Goal: Information Seeking & Learning: Learn about a topic

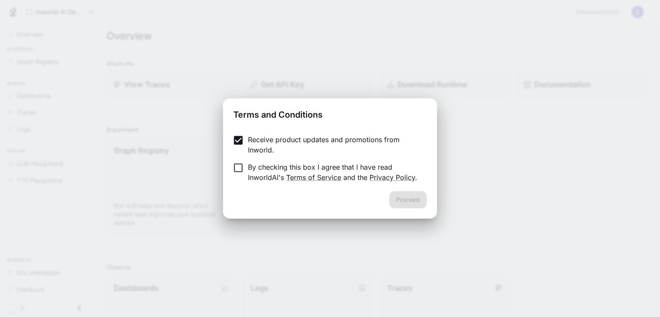
click at [404, 203] on div "Proceed" at bounding box center [330, 205] width 214 height 28
click at [411, 201] on button "Proceed" at bounding box center [408, 199] width 37 height 17
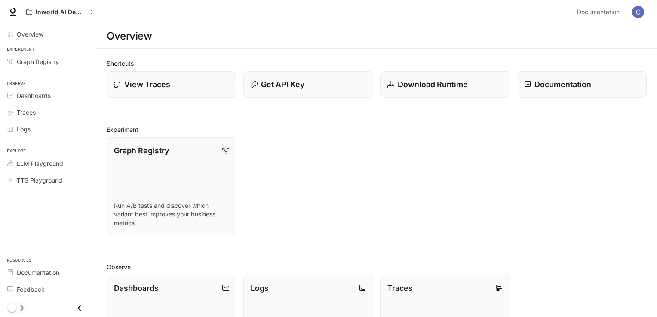
drag, startPoint x: 376, startPoint y: 208, endPoint x: 598, endPoint y: 226, distance: 222.6
click at [598, 226] on div "Graph Registry Run A/B tests and discover which variant best improves your busi…" at bounding box center [373, 183] width 547 height 104
click at [77, 306] on icon "Close drawer" at bounding box center [80, 309] width 12 height 12
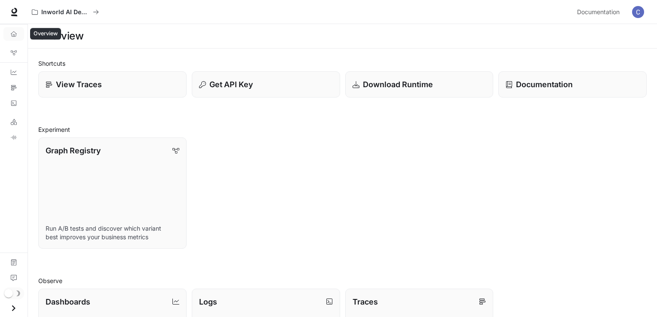
click at [14, 38] on link "Overview" at bounding box center [13, 34] width 21 height 14
click at [131, 191] on link "Graph Registry Run A/B tests and discover which variant best improves your busi…" at bounding box center [112, 193] width 150 height 112
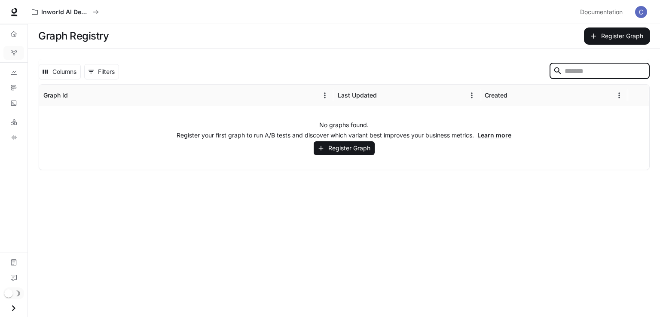
click at [568, 74] on input "Search" at bounding box center [599, 71] width 69 height 10
click at [402, 52] on div "Columns 0 Filters ​ Graph Id Last Updated Created No graphs found. Register you…" at bounding box center [344, 115] width 633 height 132
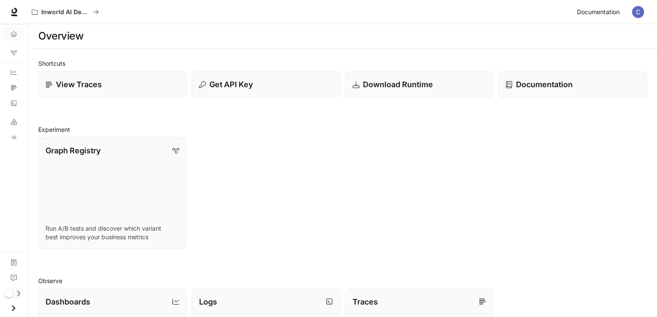
click at [600, 12] on span "Documentation" at bounding box center [598, 12] width 43 height 11
